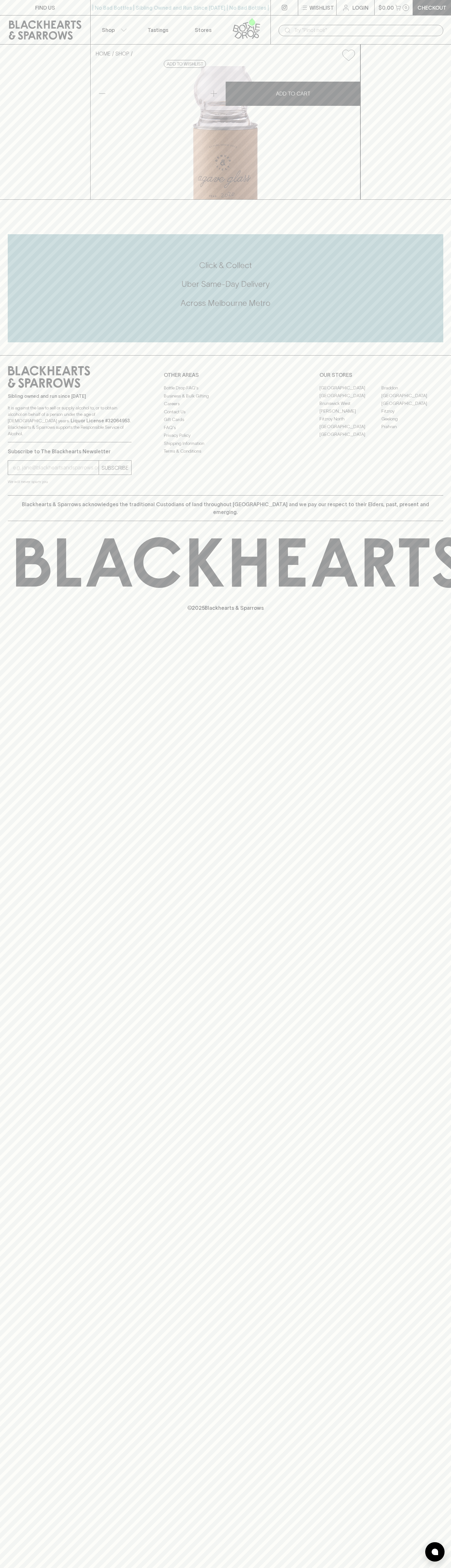
click at [71, 16] on link at bounding box center [45, 30] width 90 height 29
click at [435, 1510] on div "FIND US | No Bad Bottles | Sibling Owned and Run Since 2006 | No Bad Bottles | …" at bounding box center [225, 784] width 451 height 1568
click at [257, 1568] on html "FIND US | No Bad Bottles | Sibling Owned and Run Since 2006 | No Bad Bottles | …" at bounding box center [225, 784] width 451 height 1568
click at [10, 6] on link "FIND US" at bounding box center [45, 7] width 90 height 15
